Goal: Register for event/course

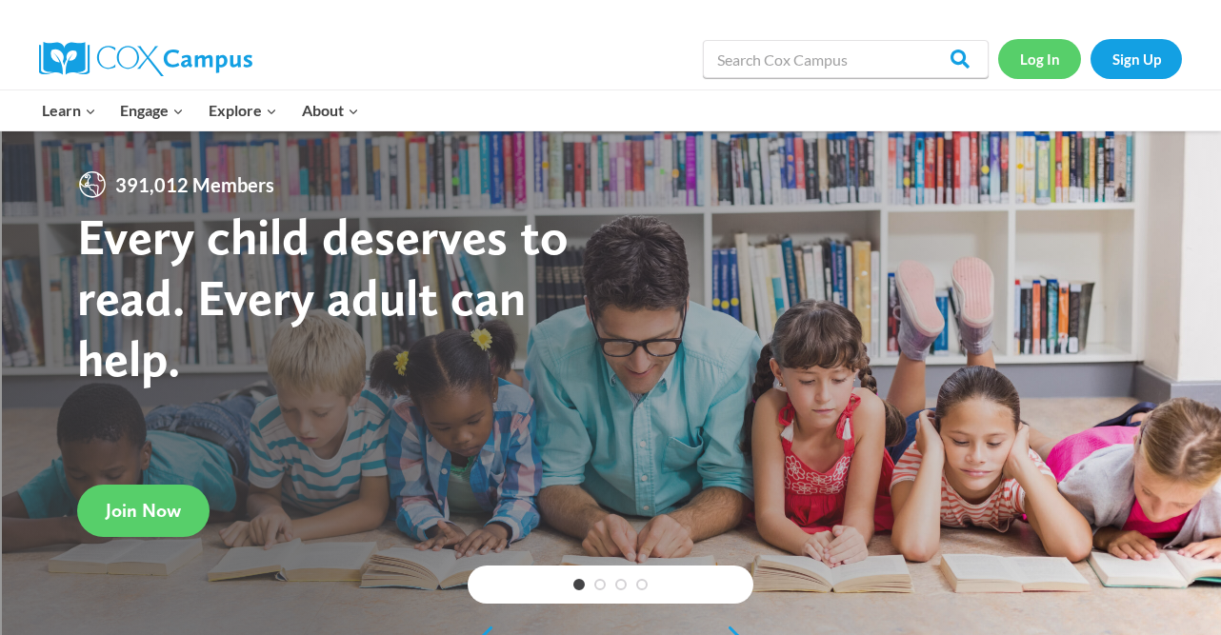
click at [1046, 61] on link "Log In" at bounding box center [1039, 58] width 83 height 39
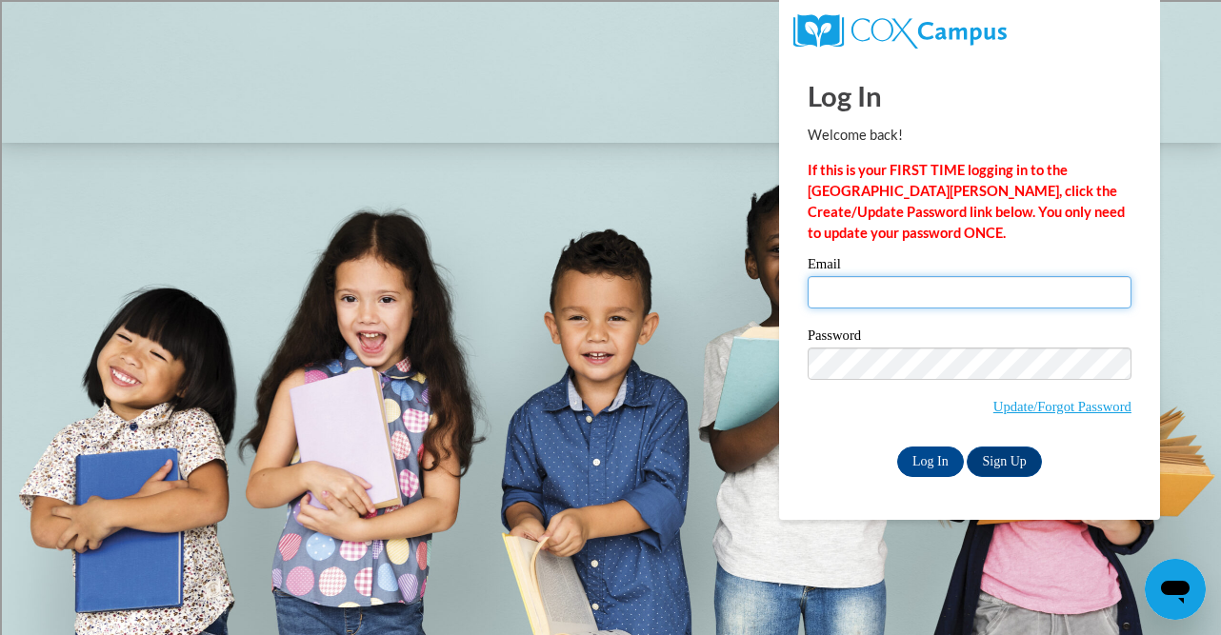
click at [1002, 295] on input "Email" at bounding box center [970, 292] width 324 height 32
type input "athoreson@shorewood.k12.wi.us"
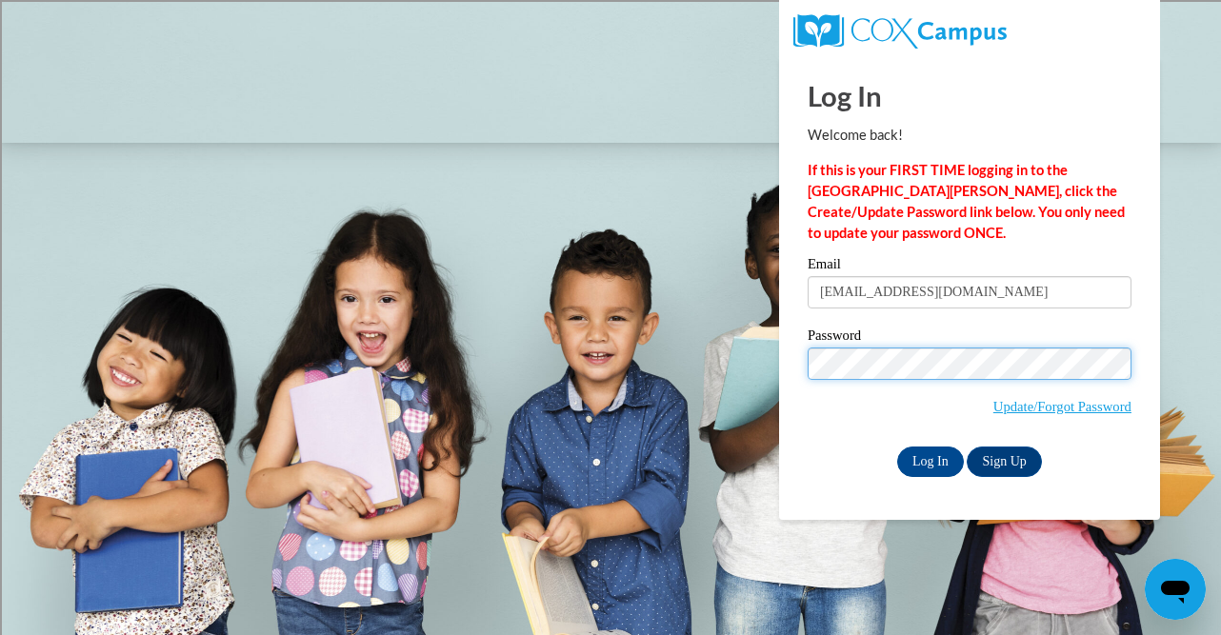
click at [897, 447] on input "Log In" at bounding box center [930, 462] width 67 height 30
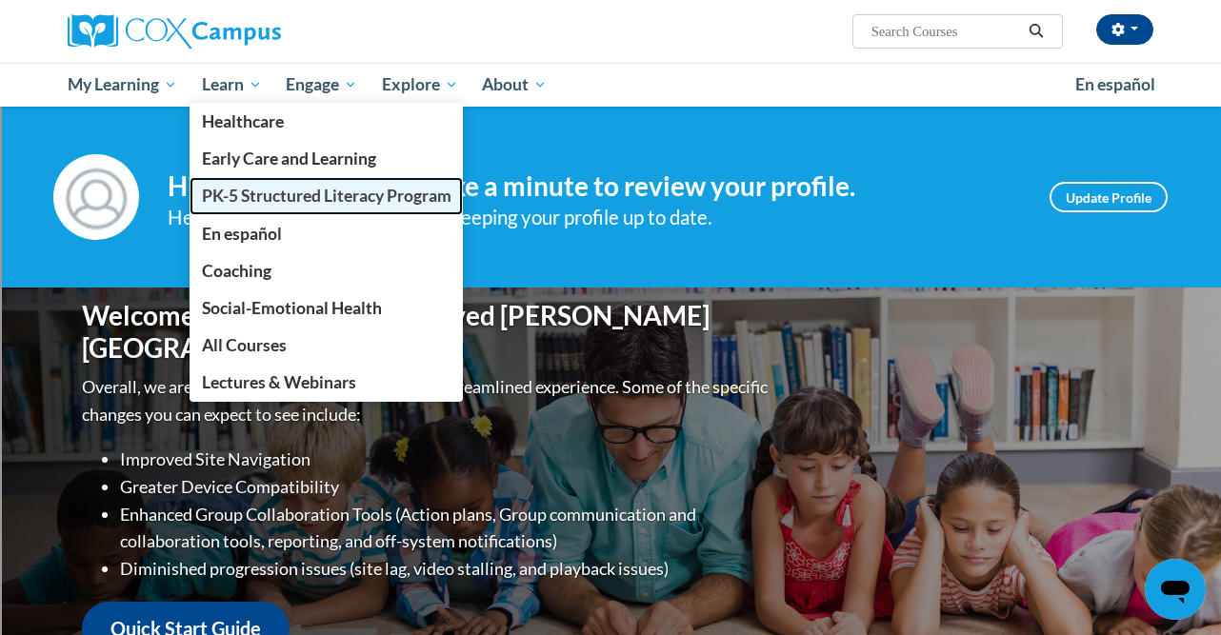
click at [271, 201] on span "PK-5 Structured Literacy Program" at bounding box center [327, 196] width 250 height 20
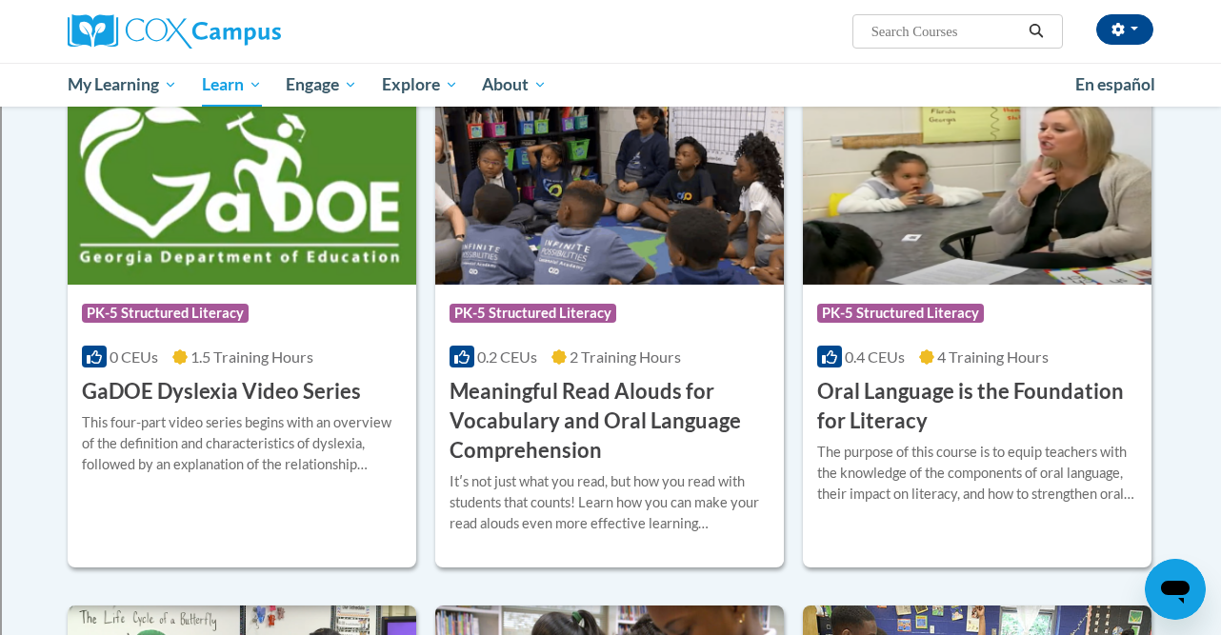
scroll to position [1130, 0]
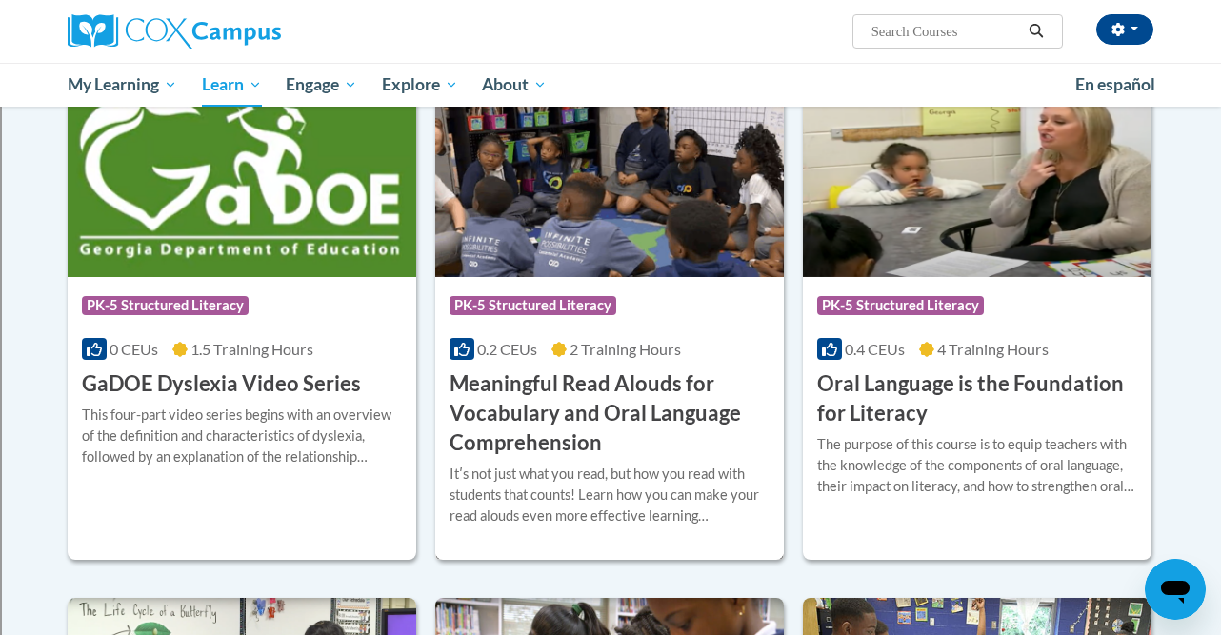
click at [568, 417] on h3 "Meaningful Read Alouds for Vocabulary and Oral Language Comprehension" at bounding box center [610, 414] width 320 height 88
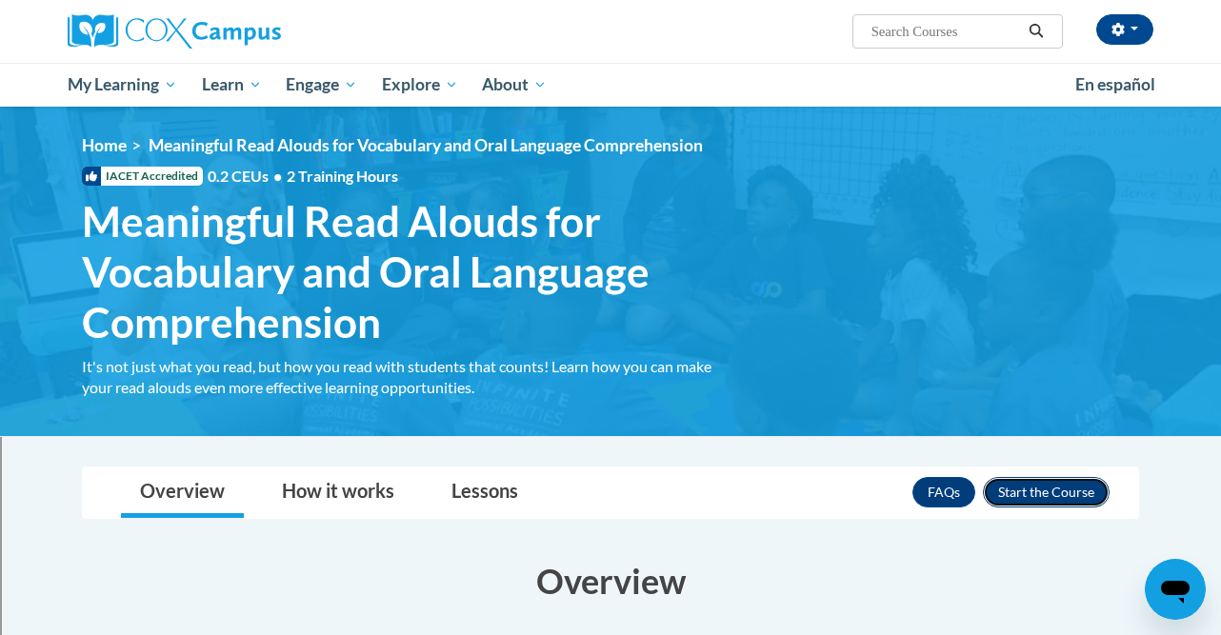
click at [1073, 488] on button "Enroll" at bounding box center [1046, 492] width 127 height 30
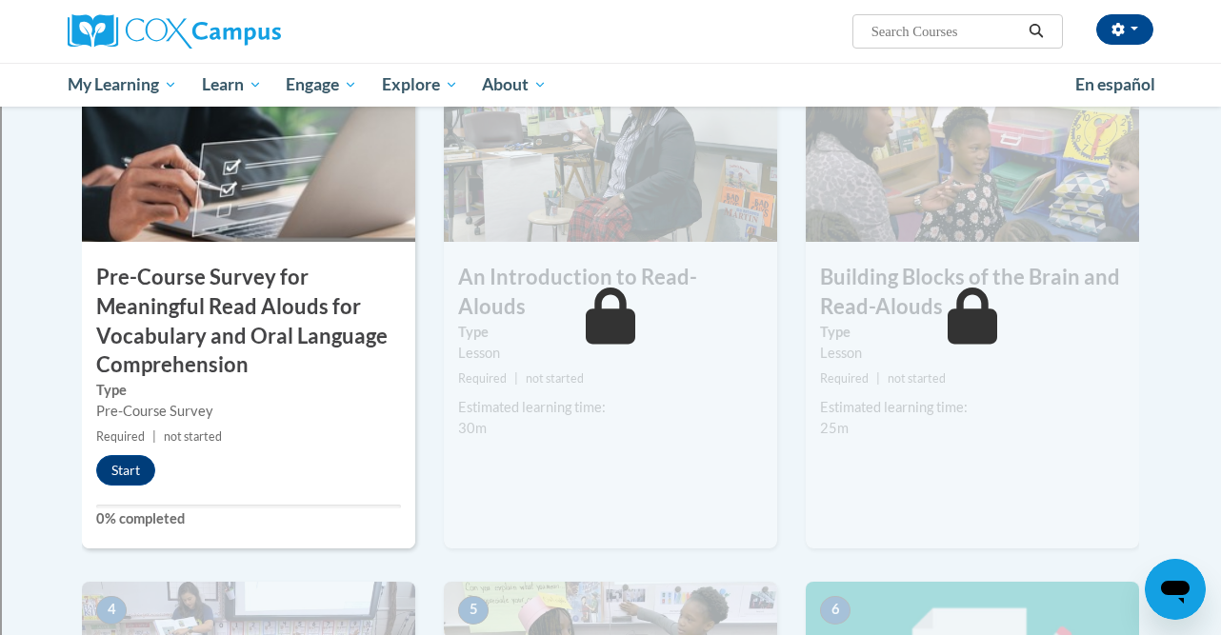
scroll to position [520, 0]
click at [121, 475] on button "Start" at bounding box center [125, 469] width 59 height 30
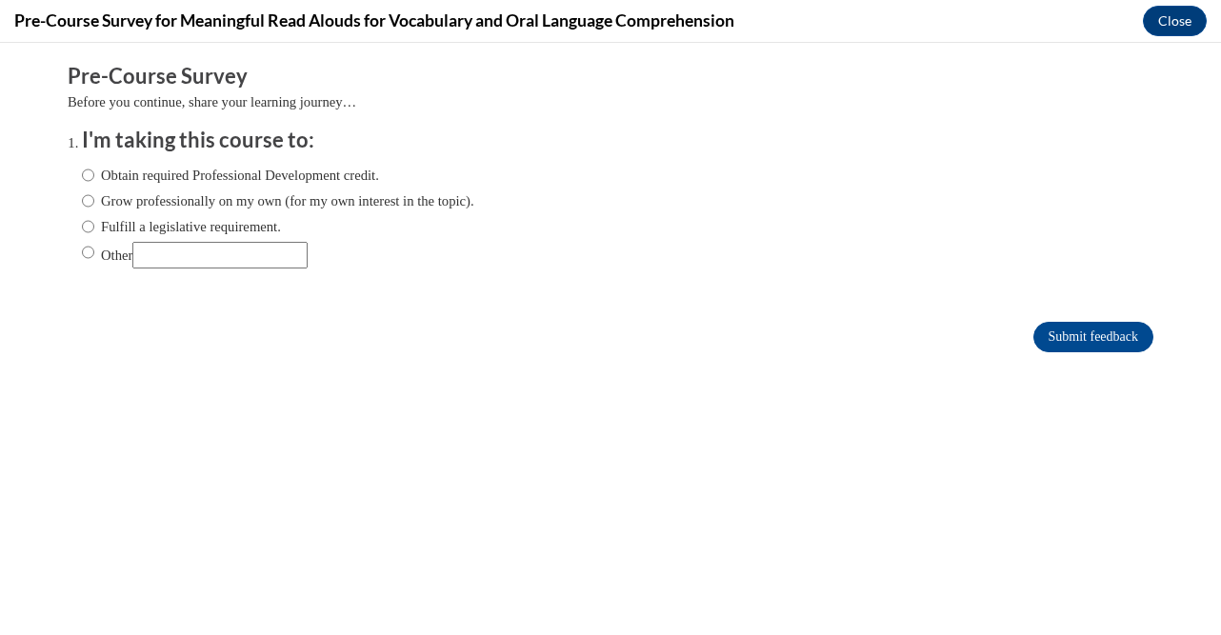
scroll to position [0, 0]
click at [89, 226] on input "Fulfill a legislative requirement." at bounding box center [88, 226] width 12 height 21
radio input "true"
click at [1048, 340] on input "Submit feedback" at bounding box center [1094, 337] width 120 height 30
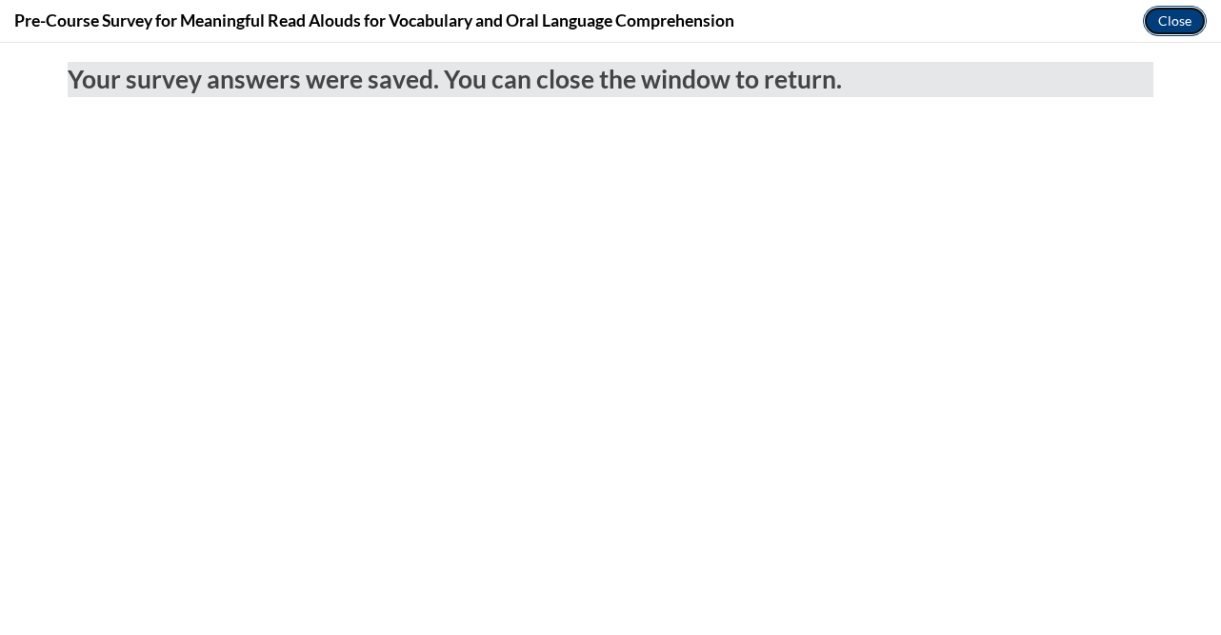
click at [1163, 33] on button "Close" at bounding box center [1175, 21] width 64 height 30
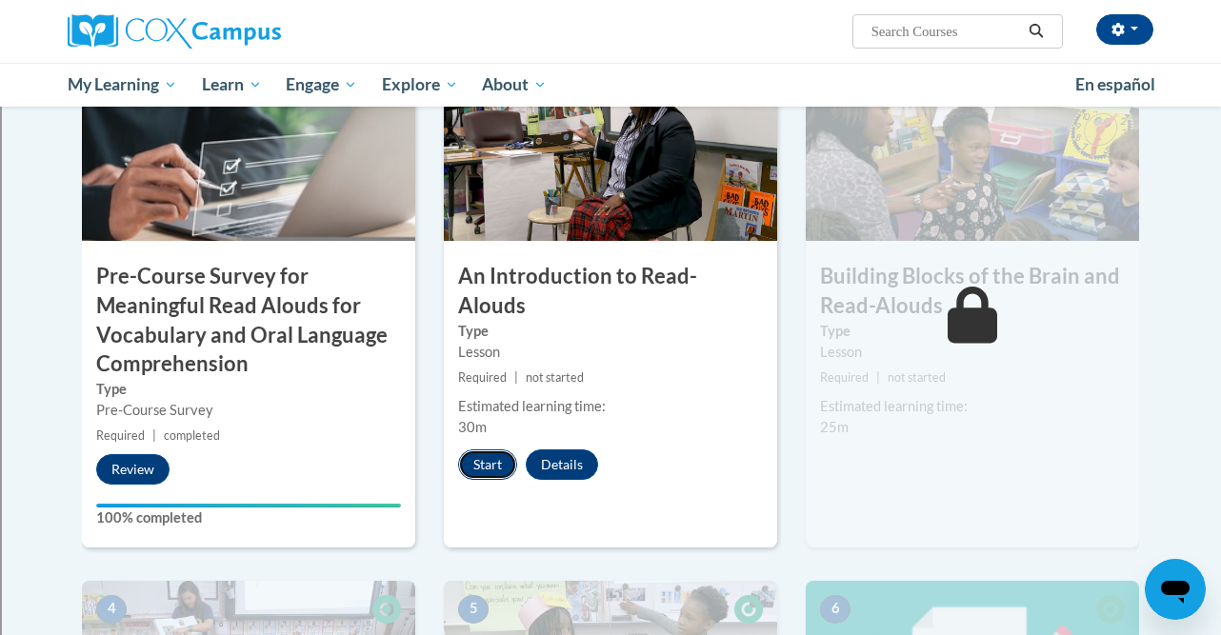
click at [483, 450] on button "Start" at bounding box center [487, 465] width 59 height 30
